Goal: Go to known website: Access a specific website the user already knows

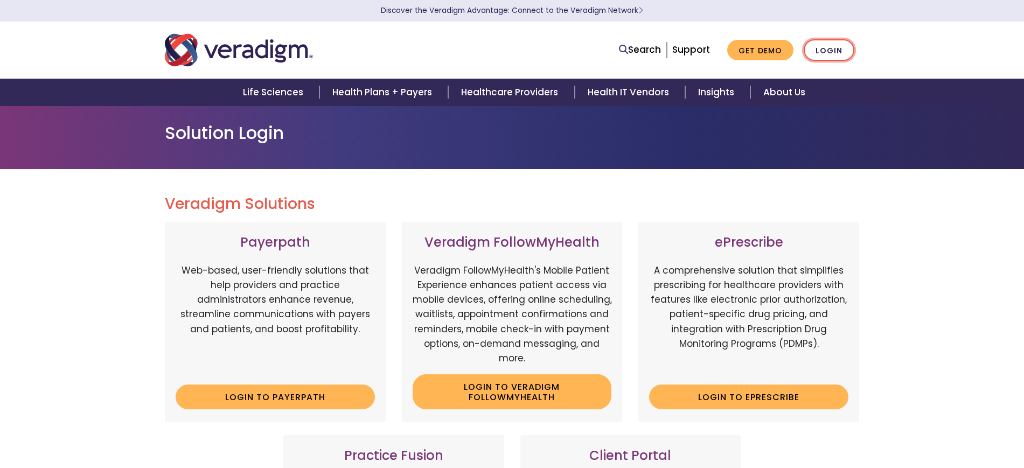
click at [812, 60] on link "Login" at bounding box center [829, 50] width 51 height 22
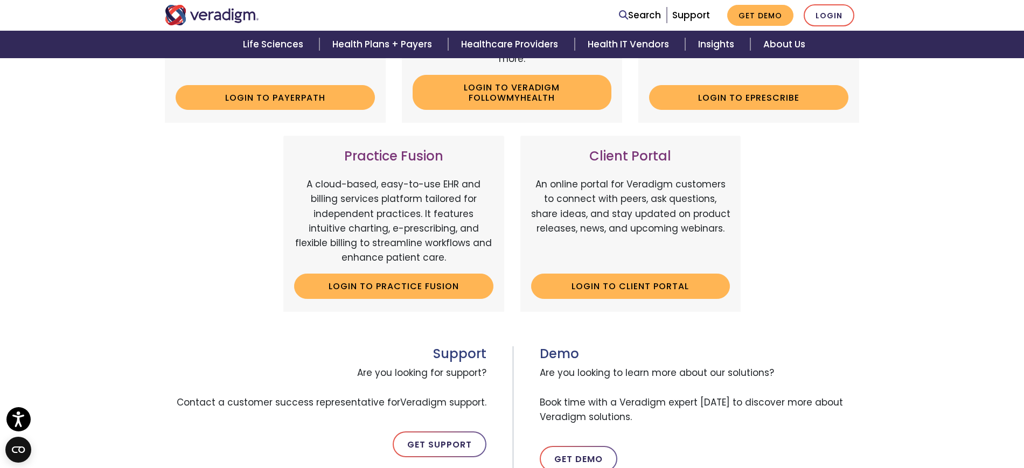
scroll to position [299, 0]
click at [615, 299] on link "Login to Client Portal" at bounding box center [630, 286] width 199 height 25
